Goal: Information Seeking & Learning: Learn about a topic

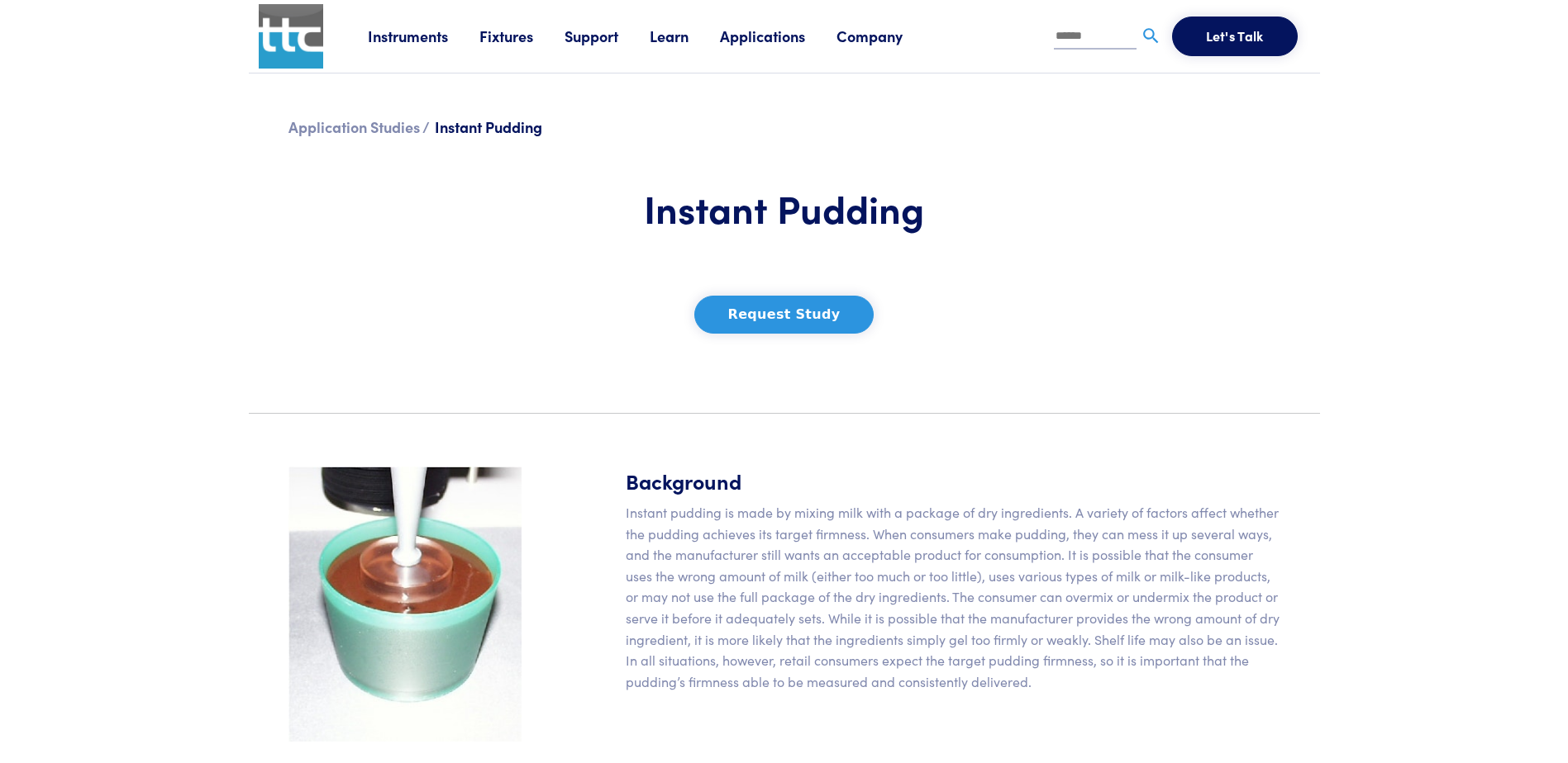
click at [764, 29] on link "Applications" at bounding box center [778, 35] width 116 height 21
click at [441, 117] on link "Application Studies" at bounding box center [408, 112] width 165 height 29
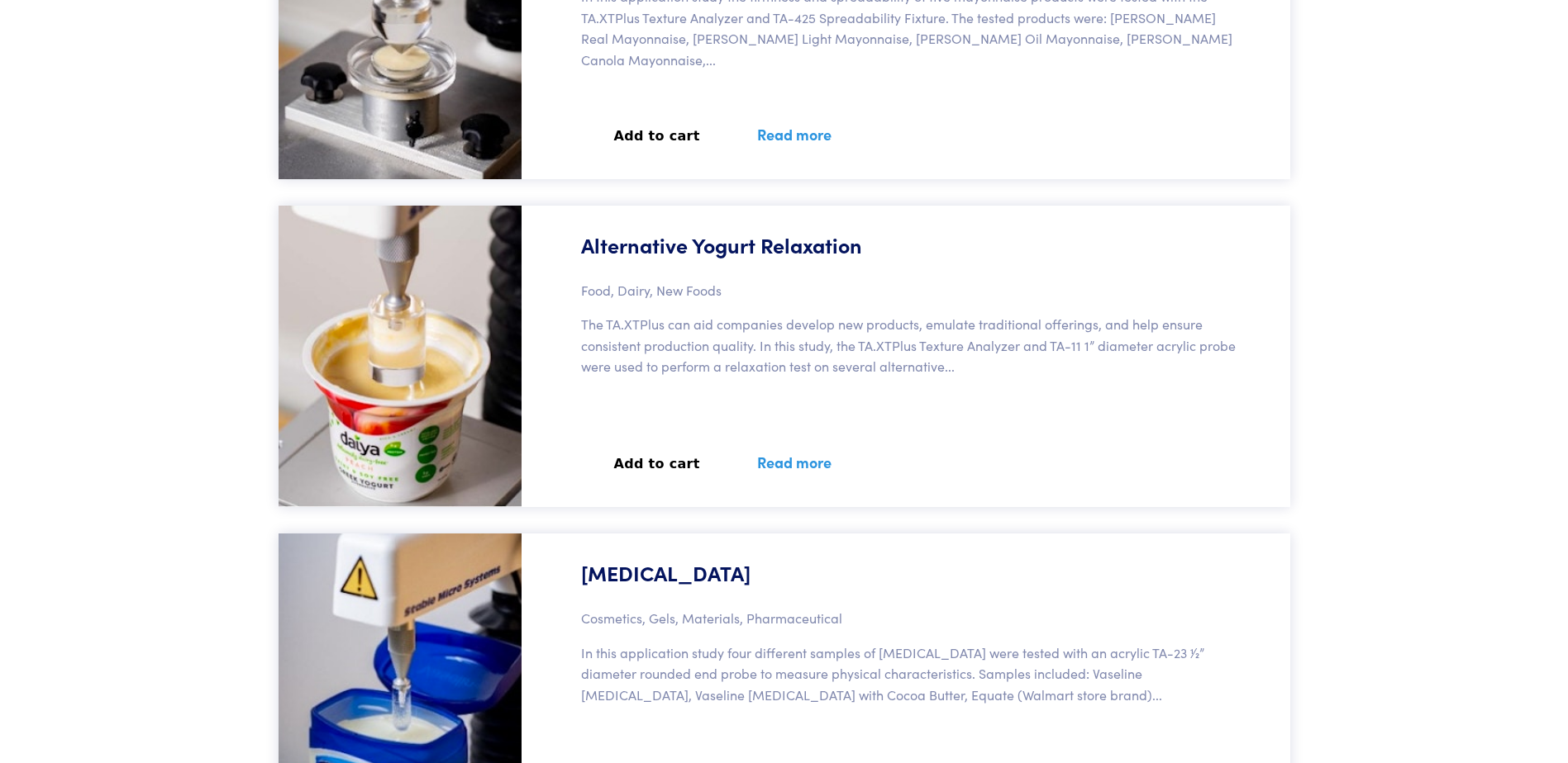
scroll to position [25035, 0]
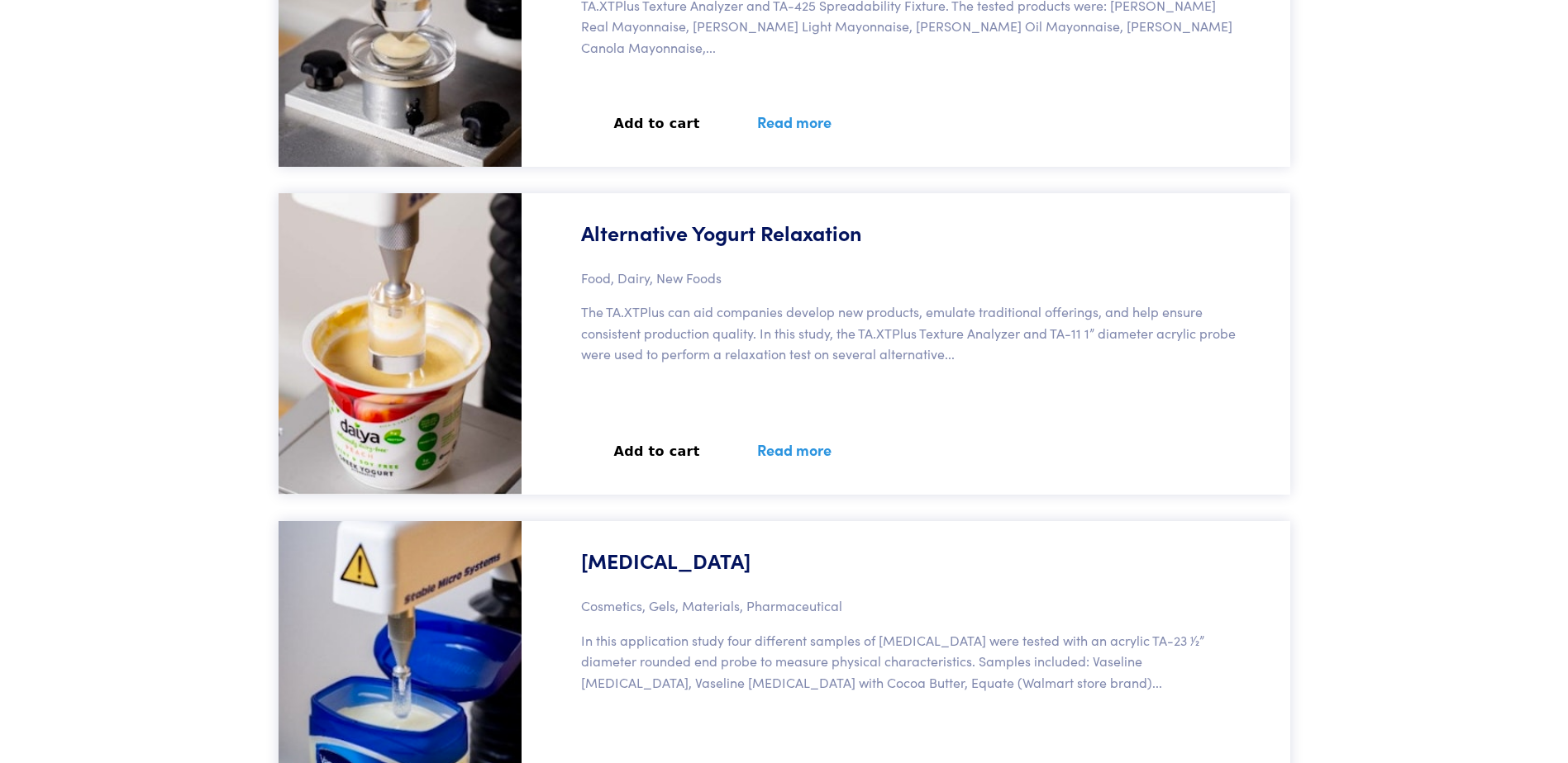
drag, startPoint x: 663, startPoint y: 446, endPoint x: 1060, endPoint y: 486, distance: 399.0
click at [1065, 487] on div "Alternative Yogurt Relaxation Food, Dairy, New Foods The TA.XTPlus can aid comp…" at bounding box center [911, 344] width 759 height 302
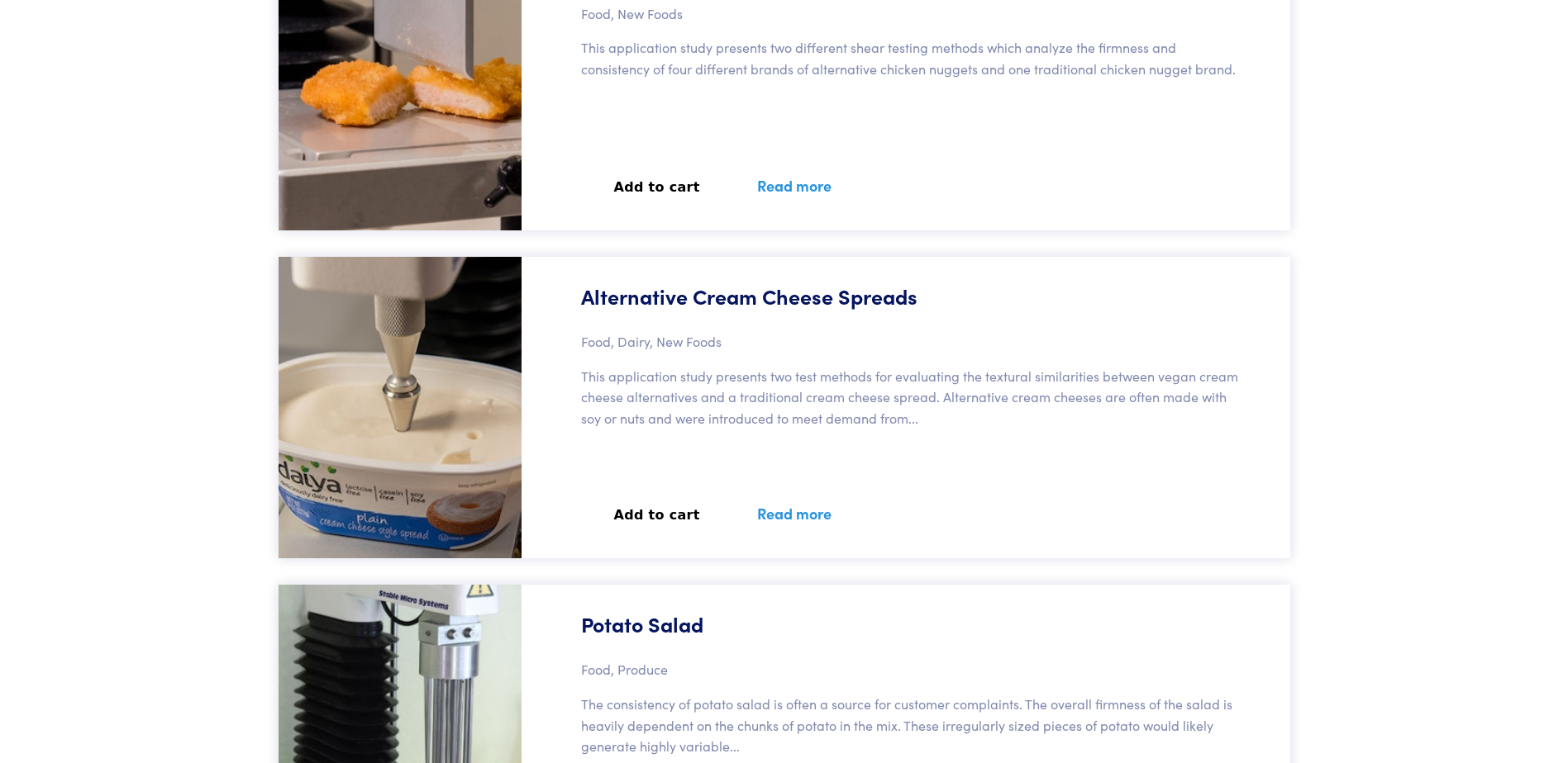
scroll to position [33049, 0]
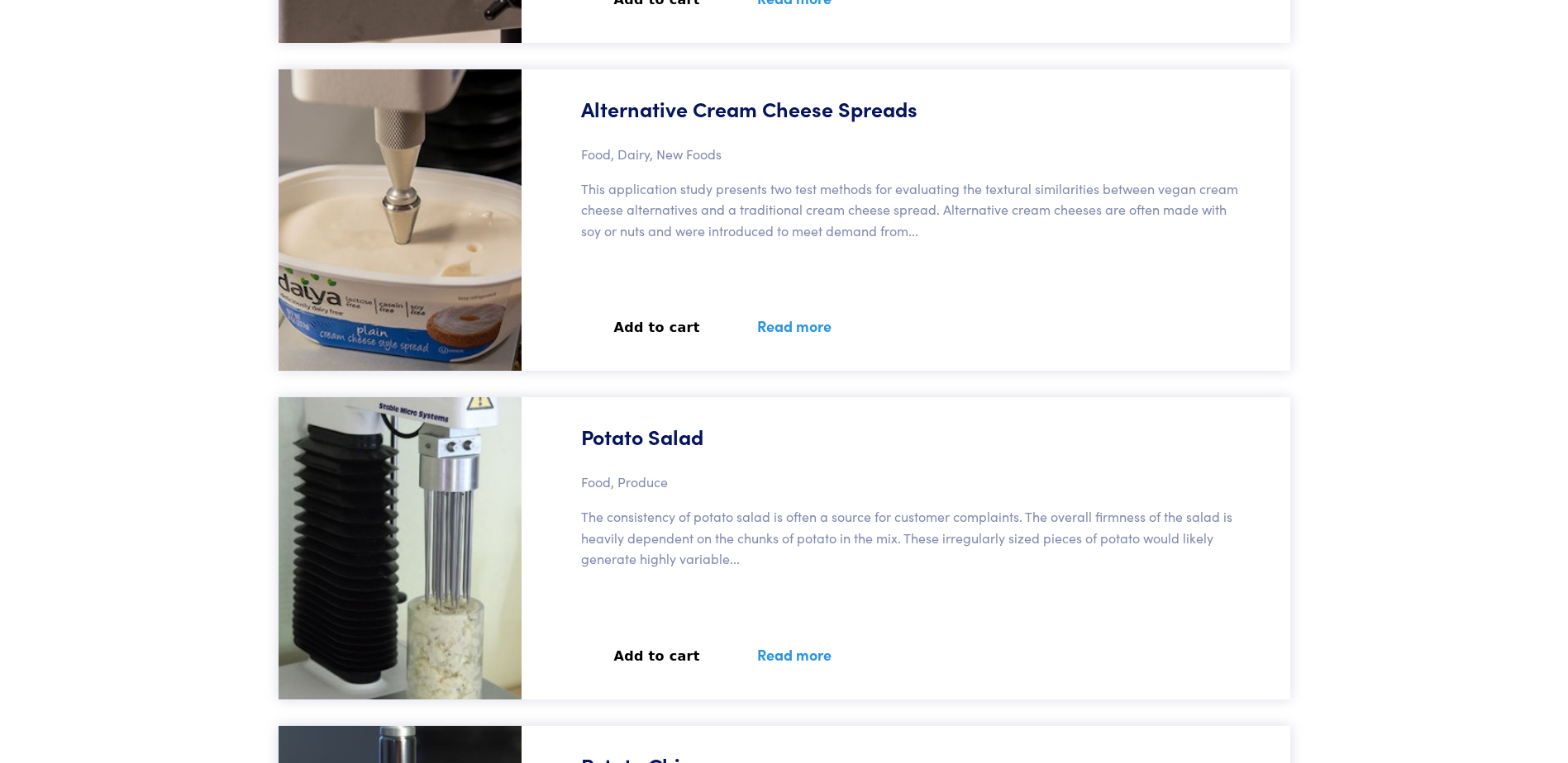
drag, startPoint x: 663, startPoint y: 331, endPoint x: 730, endPoint y: 230, distance: 121.2
click at [730, 230] on p "This application study presents two test methods for evaluating the textural si…" at bounding box center [911, 210] width 660 height 64
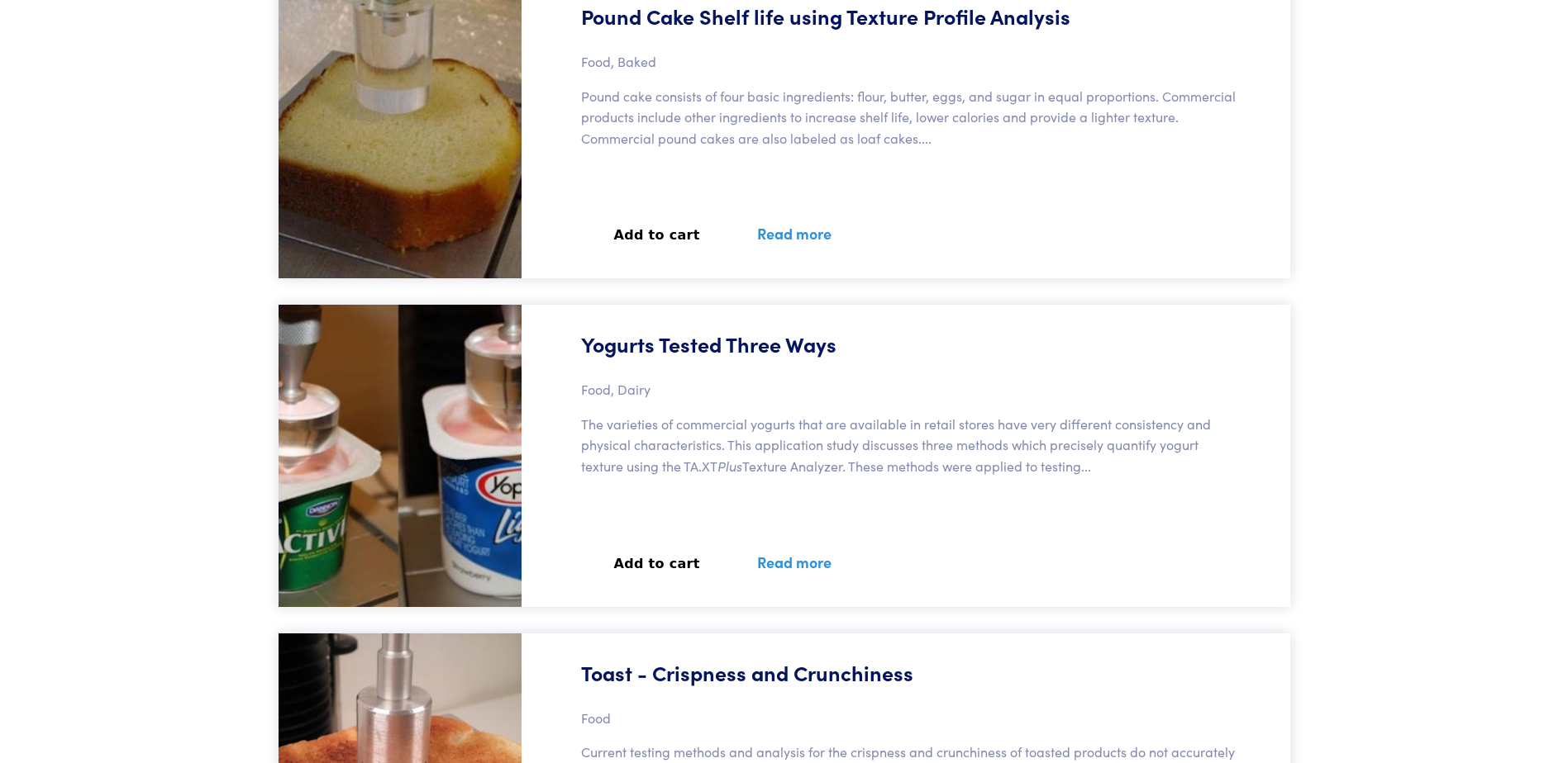
scroll to position [52218, 0]
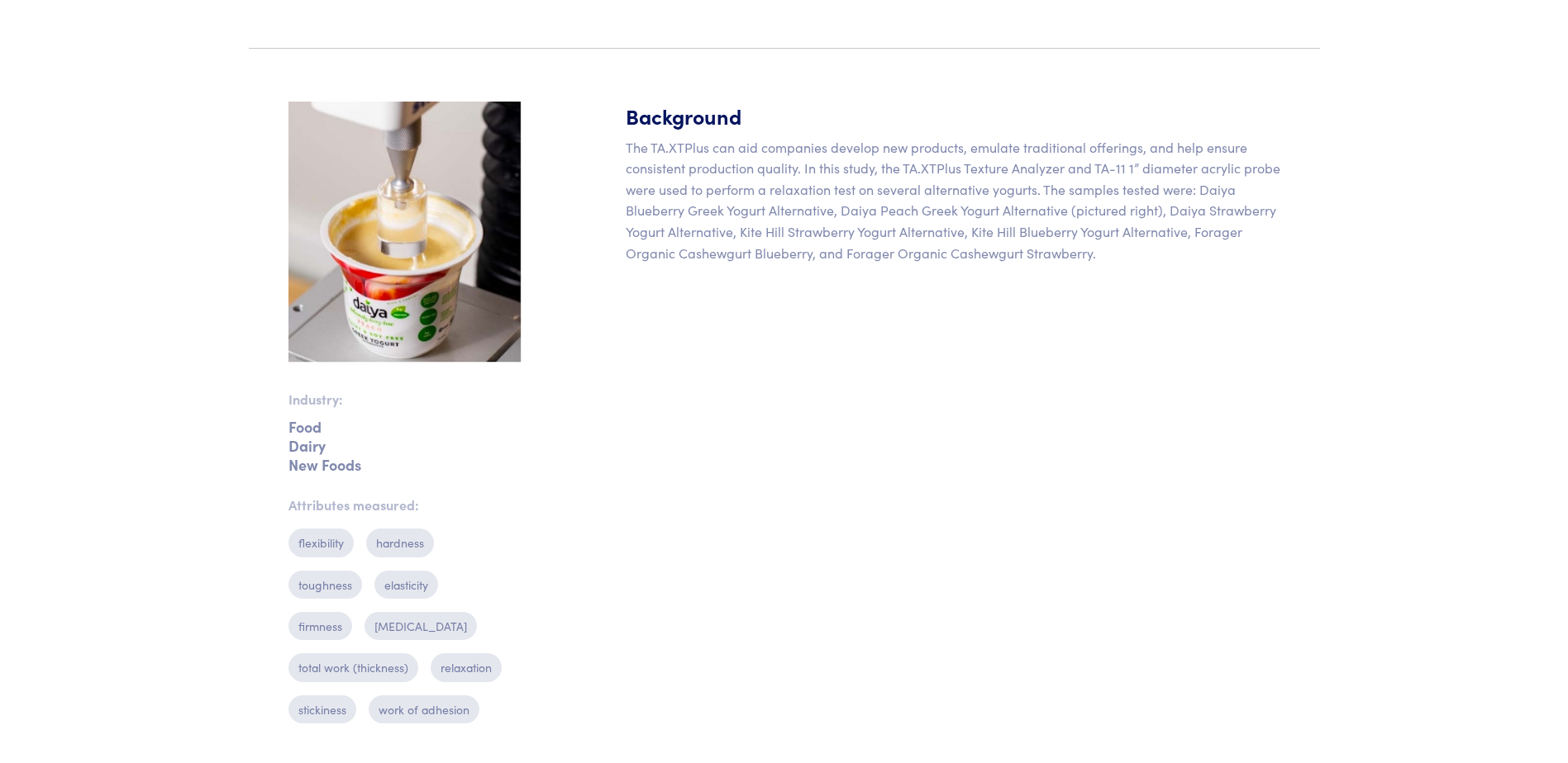
scroll to position [495, 0]
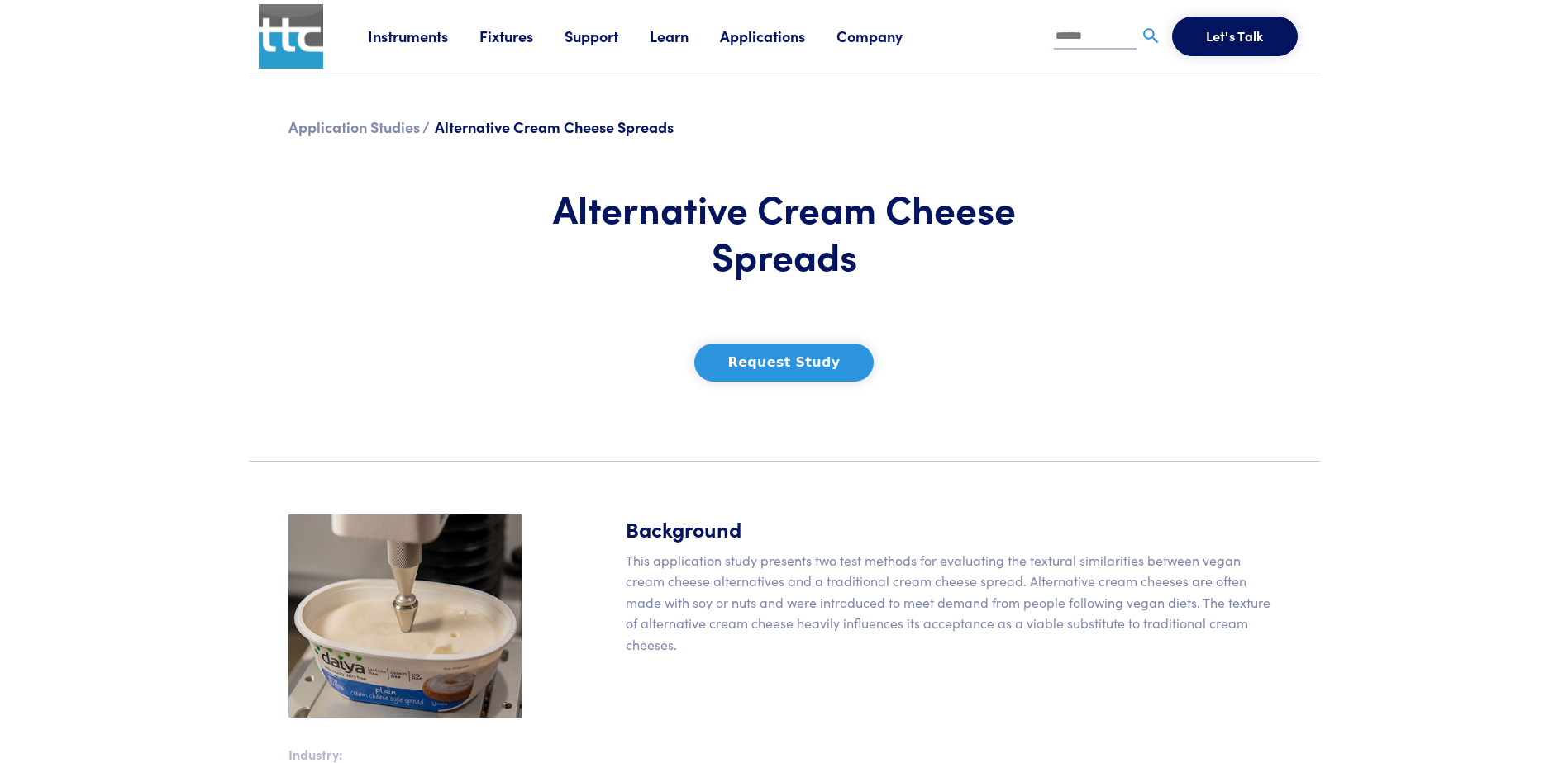
scroll to position [495, 0]
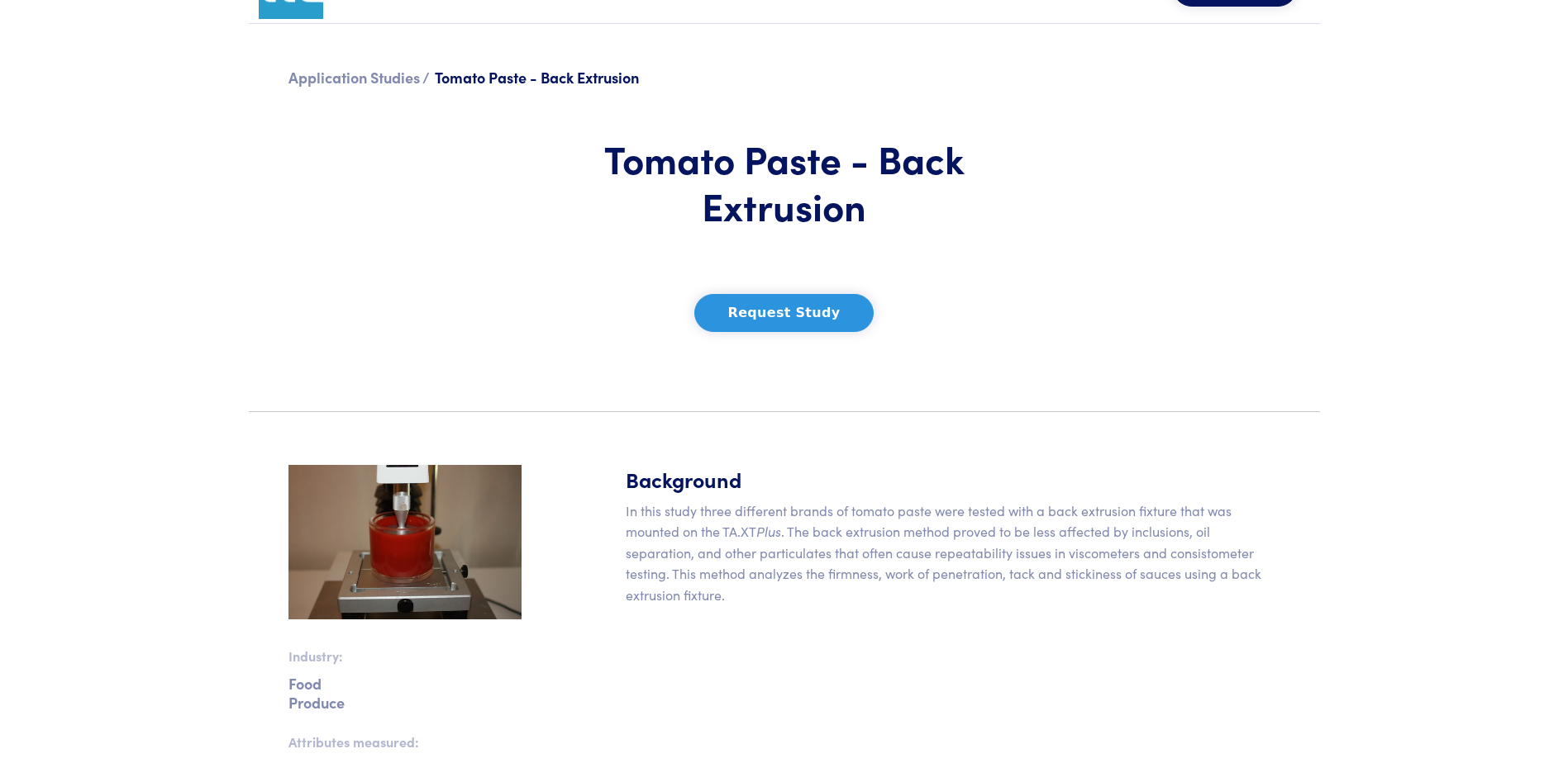
scroll to position [413, 0]
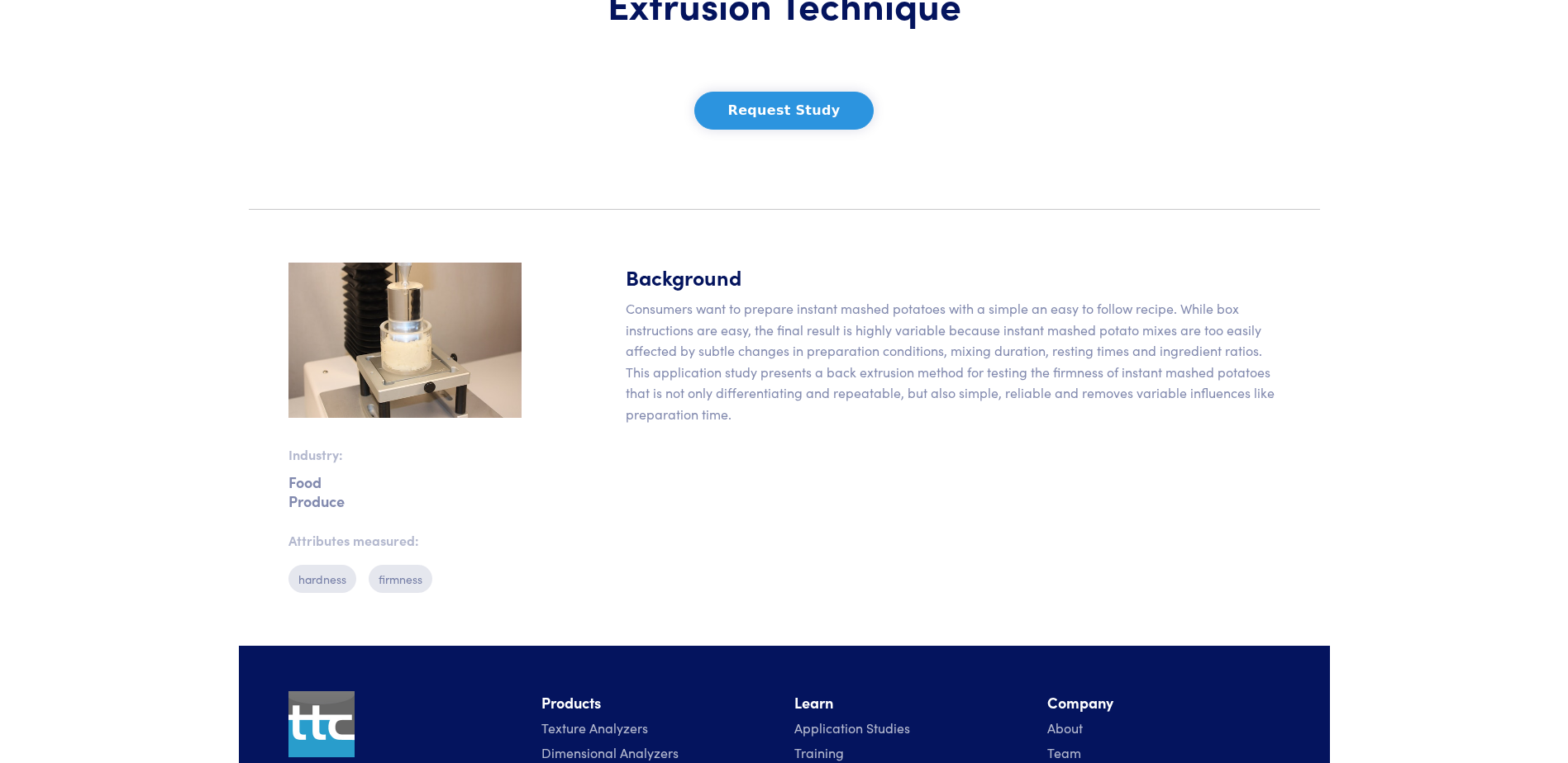
scroll to position [330, 0]
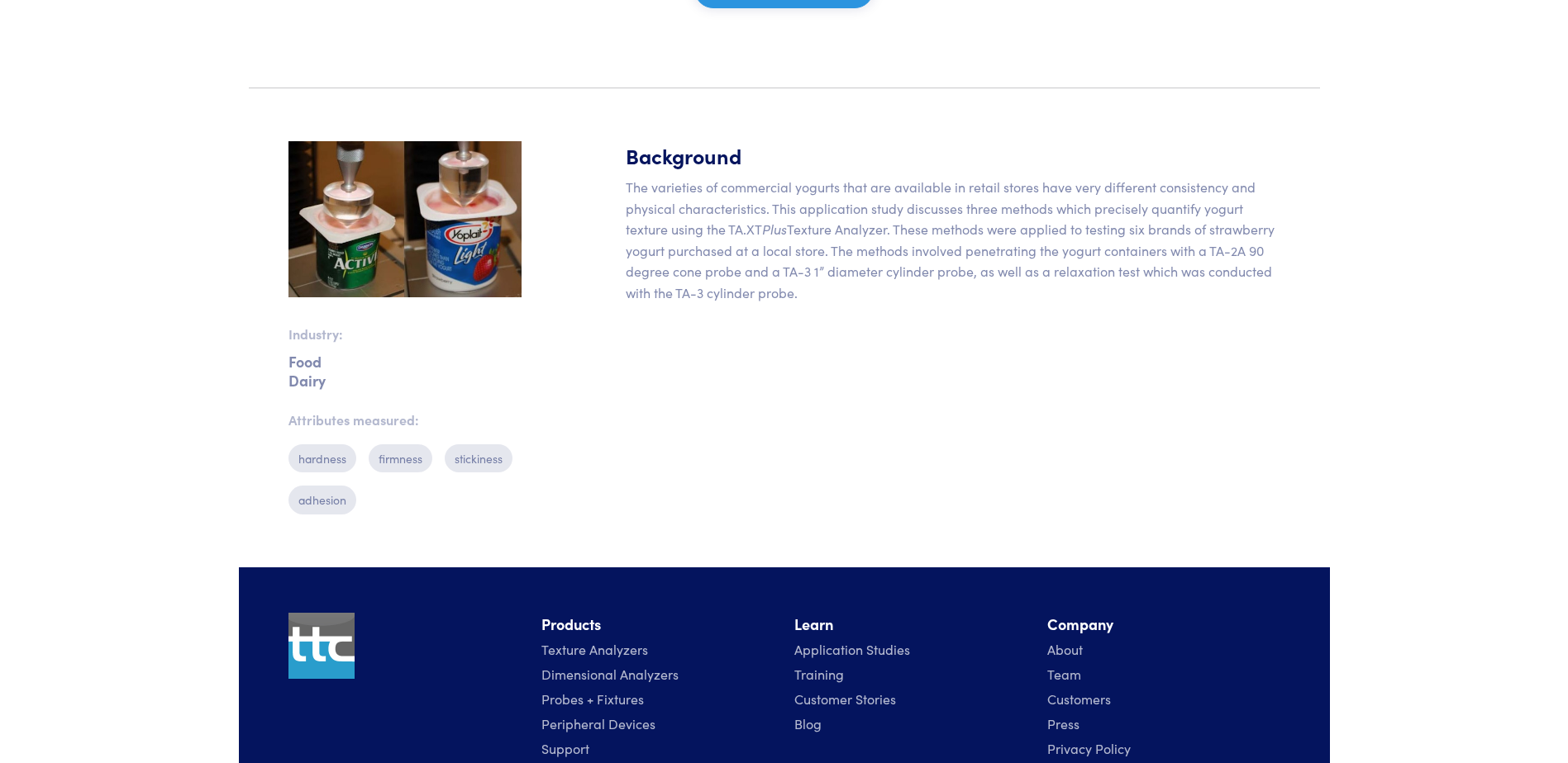
scroll to position [165, 0]
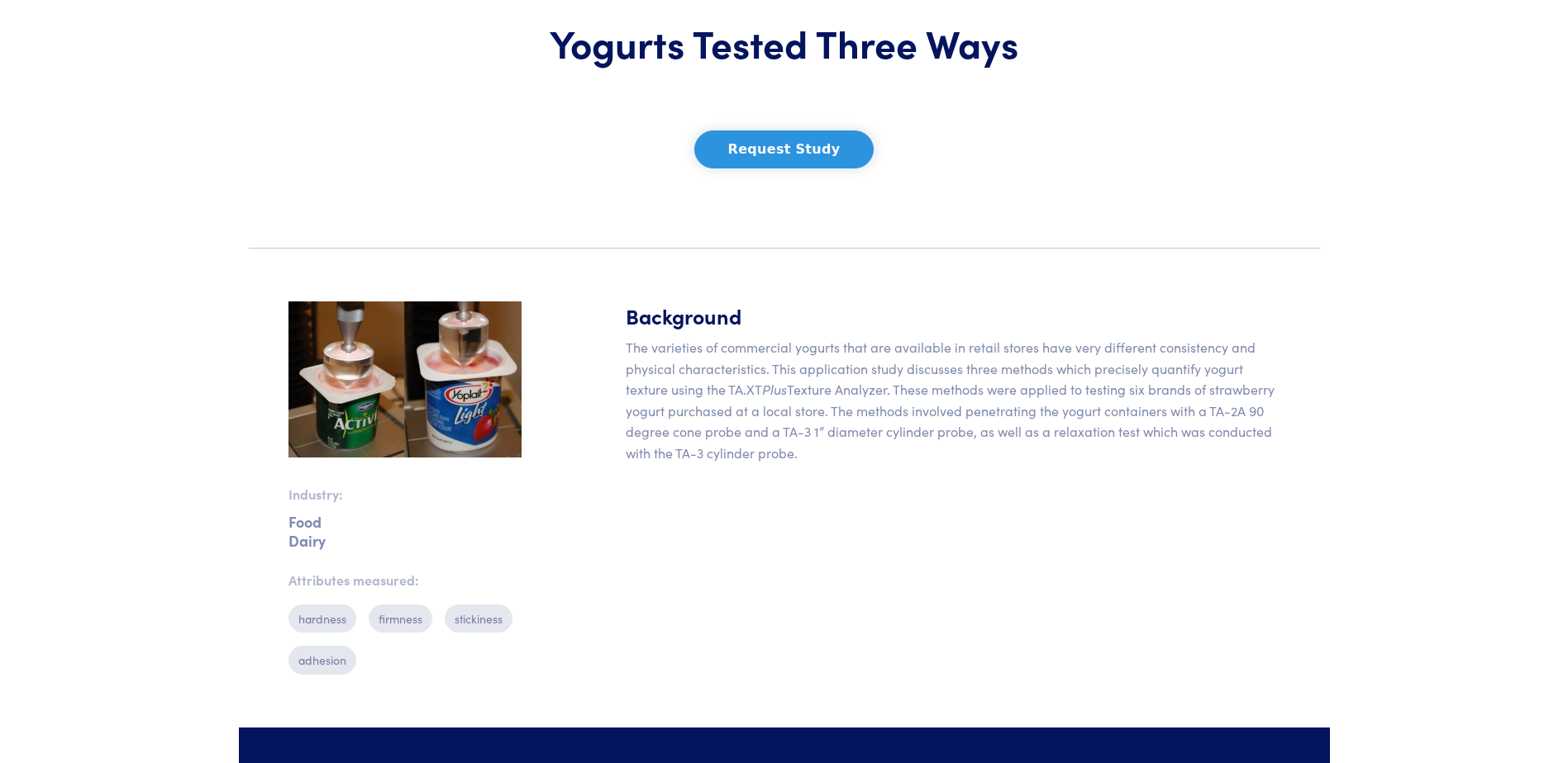
drag, startPoint x: 969, startPoint y: 411, endPoint x: 810, endPoint y: 450, distance: 163.7
click at [810, 450] on p "The varieties of commercial yogurts that are available in retail stores have ve…" at bounding box center [953, 401] width 655 height 127
drag, startPoint x: 810, startPoint y: 450, endPoint x: 743, endPoint y: 457, distance: 67.4
copy p "enetrating the yogurt containers with a TA-2A 90 degree cone probe and a TA-3 1…"
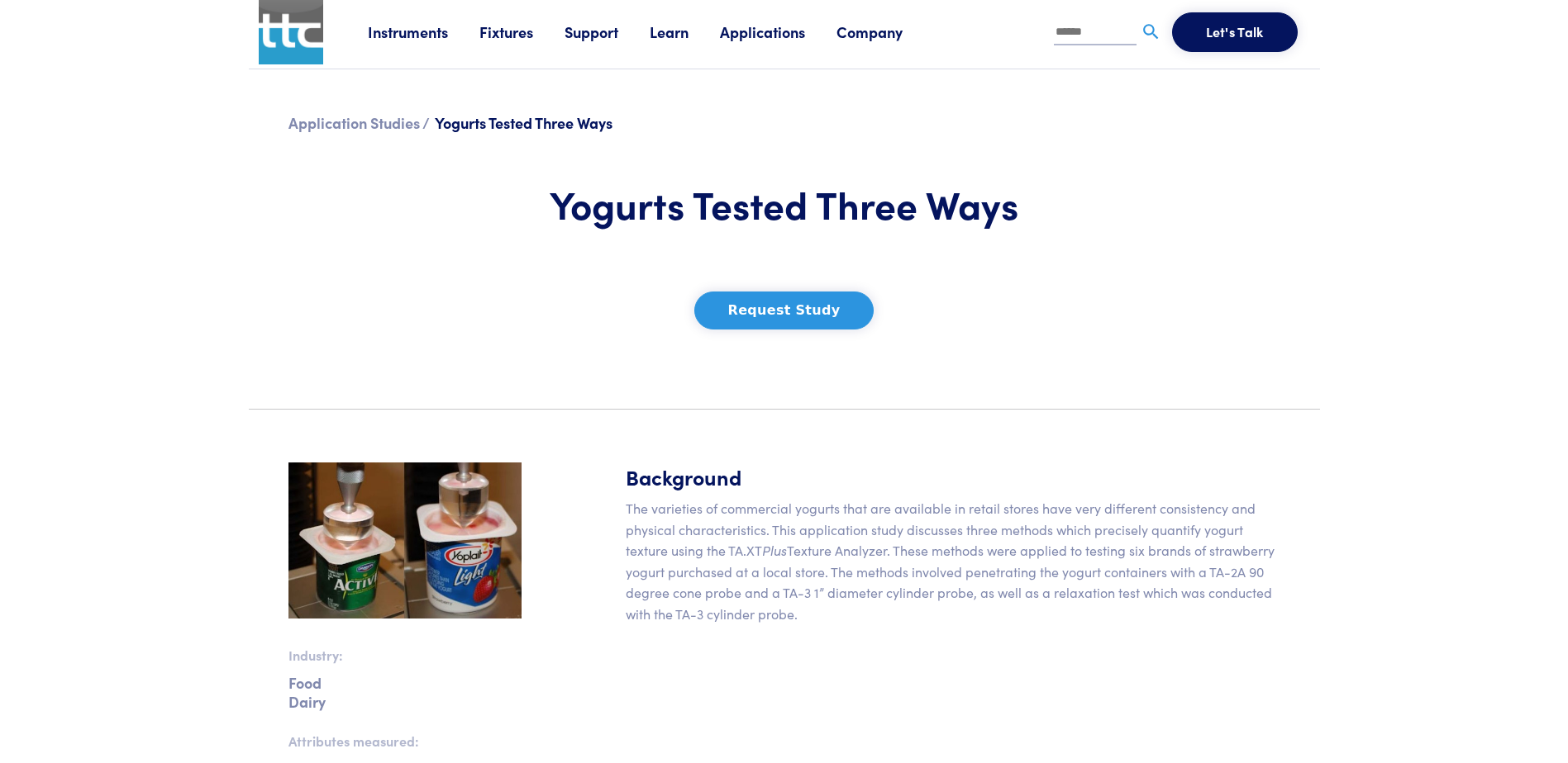
scroll to position [0, 0]
